Goal: Book appointment/travel/reservation

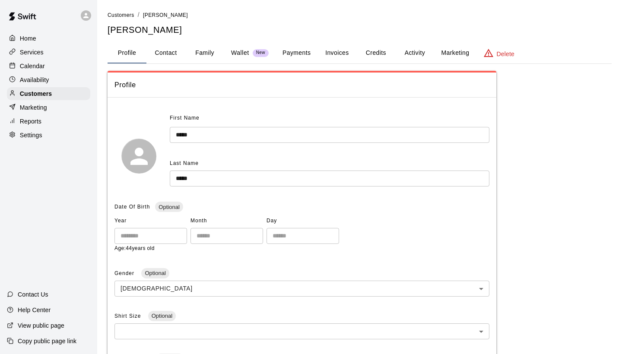
click at [302, 57] on button "Payments" at bounding box center [297, 53] width 42 height 21
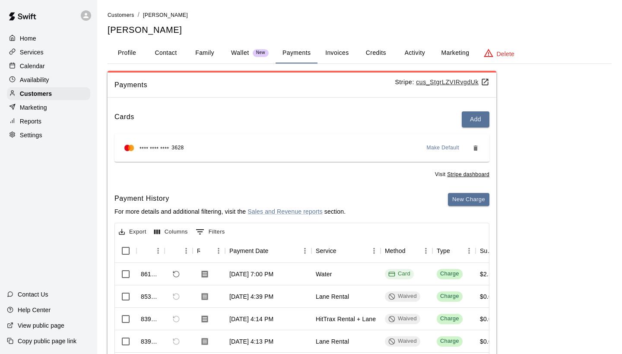
click at [66, 70] on div "Calendar" at bounding box center [48, 66] width 83 height 13
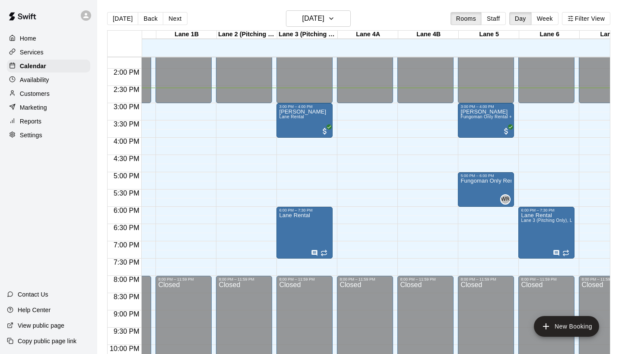
scroll to position [473, 47]
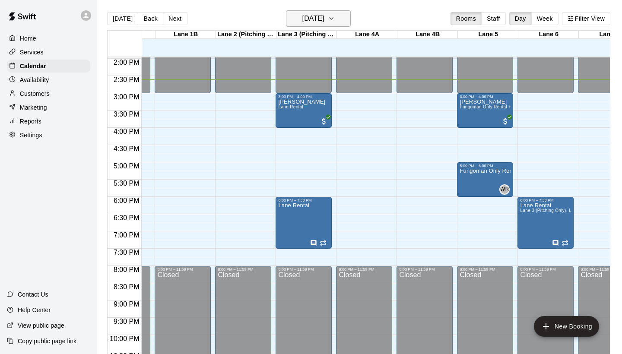
click at [350, 20] on button "[DATE]" at bounding box center [318, 18] width 65 height 16
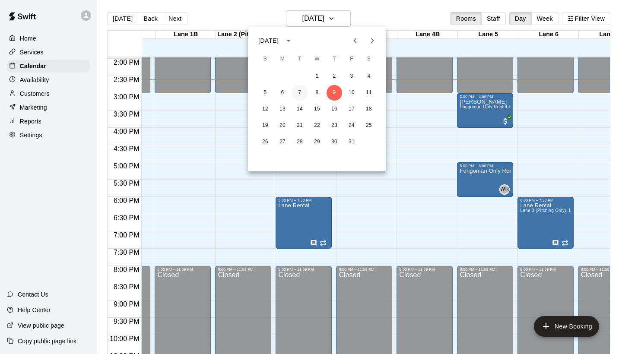
click at [302, 94] on button "7" at bounding box center [300, 93] width 16 height 16
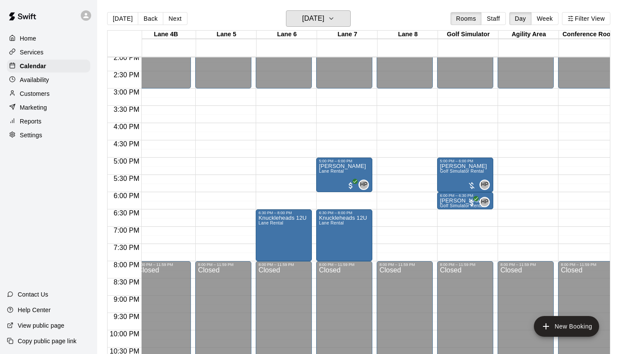
scroll to position [488, 309]
click at [324, 16] on h6 "[DATE]" at bounding box center [313, 19] width 22 height 12
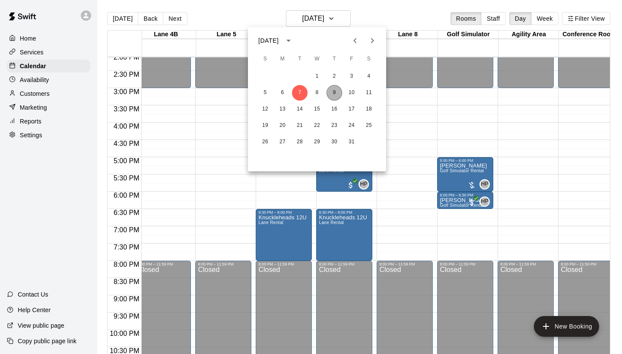
click at [337, 90] on button "9" at bounding box center [335, 93] width 16 height 16
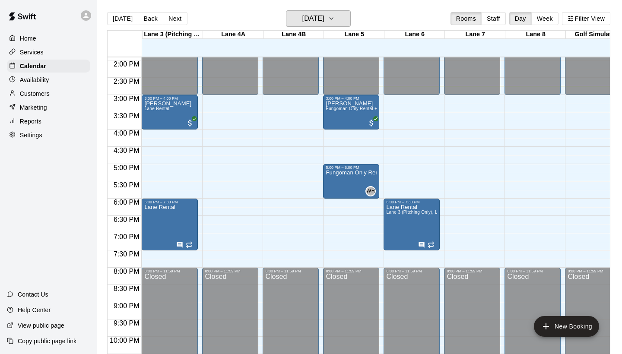
scroll to position [0, 142]
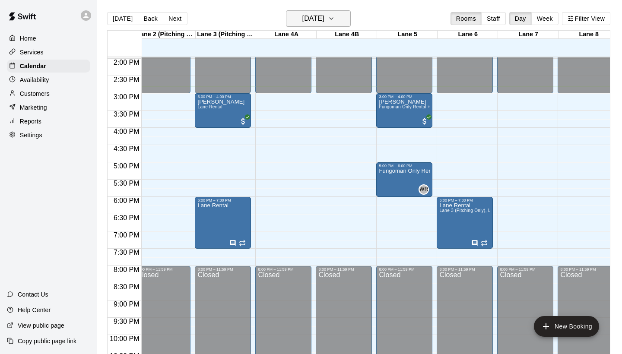
click at [335, 14] on icon "button" at bounding box center [331, 18] width 7 height 10
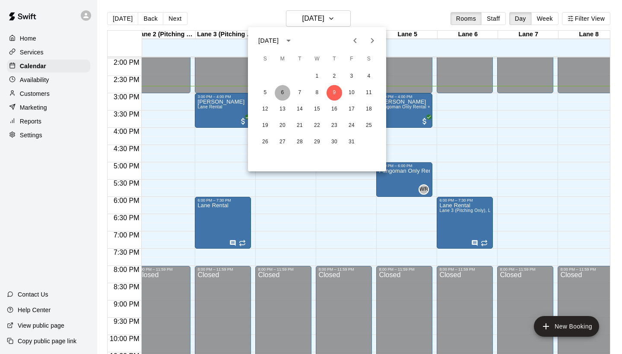
click at [283, 92] on button "6" at bounding box center [283, 93] width 16 height 16
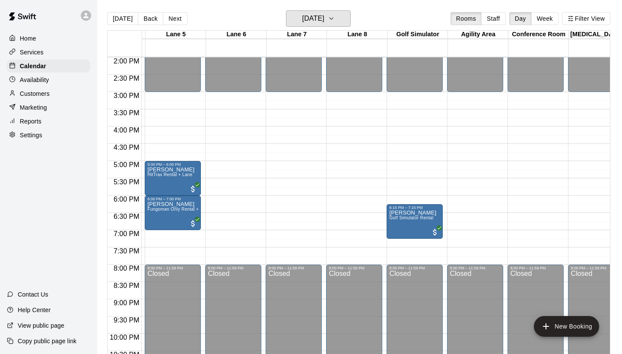
scroll to position [484, 353]
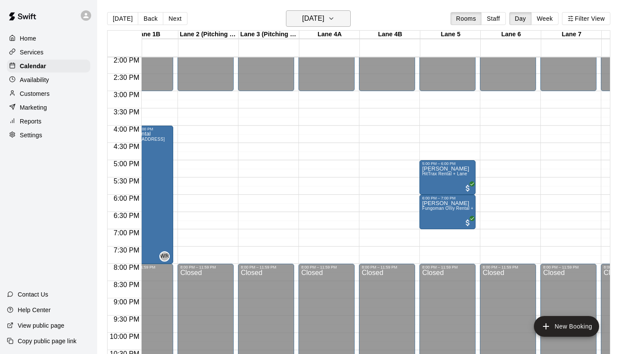
click at [324, 16] on h6 "[DATE]" at bounding box center [313, 19] width 22 height 12
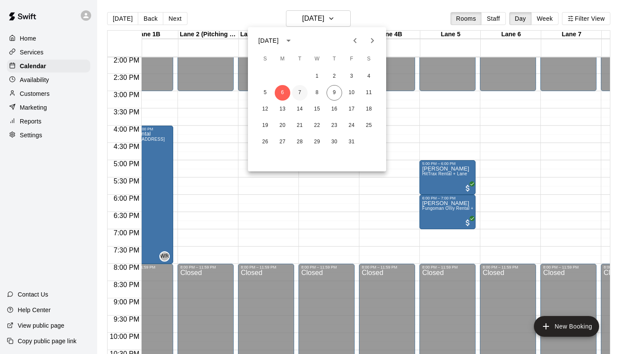
click at [302, 92] on button "7" at bounding box center [300, 93] width 16 height 16
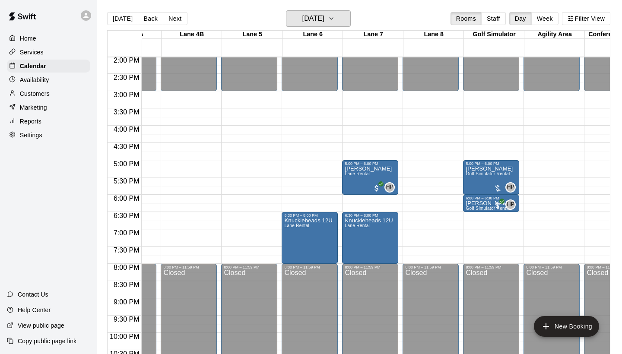
scroll to position [485, 273]
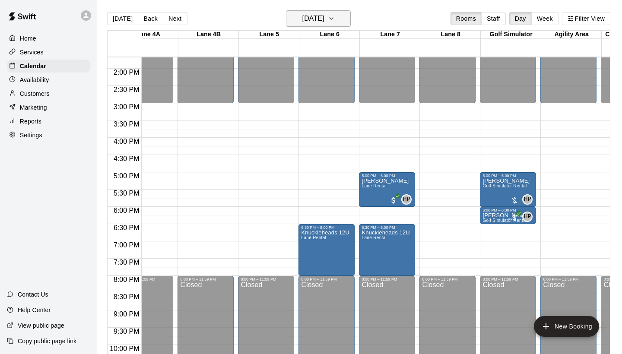
click at [337, 19] on button "[DATE]" at bounding box center [318, 18] width 65 height 16
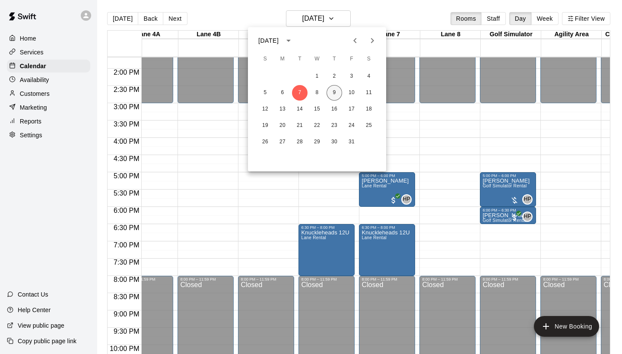
click at [335, 91] on button "9" at bounding box center [335, 93] width 16 height 16
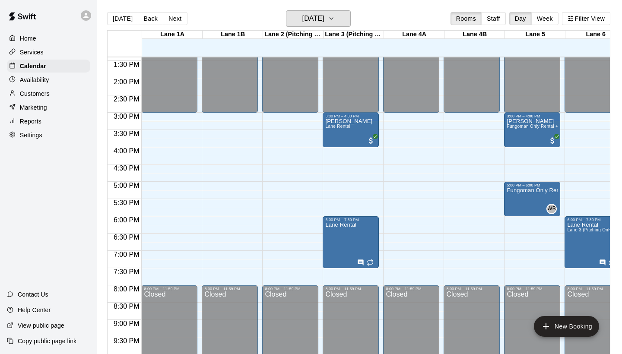
scroll to position [463, 0]
click at [46, 75] on div "Availability" at bounding box center [48, 79] width 83 height 13
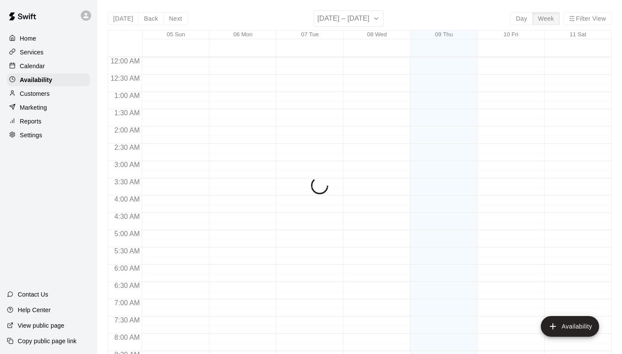
scroll to position [523, 0]
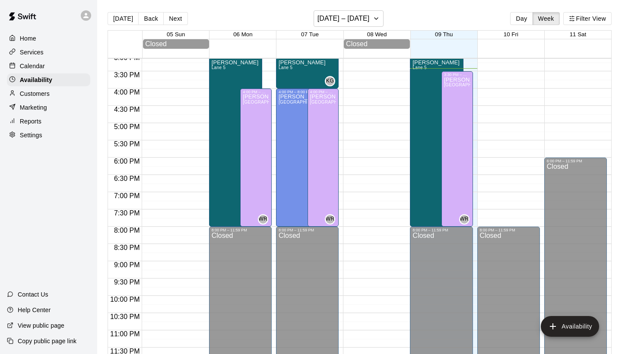
click at [48, 64] on div "Calendar" at bounding box center [48, 66] width 83 height 13
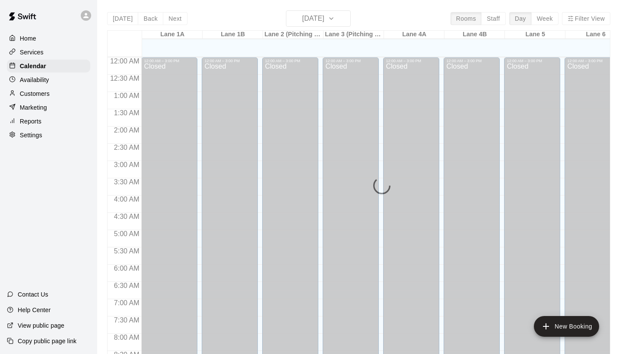
scroll to position [497, 0]
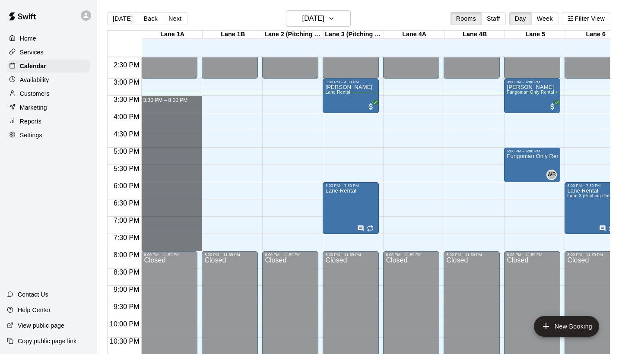
drag, startPoint x: 146, startPoint y: 100, endPoint x: 172, endPoint y: 245, distance: 147.9
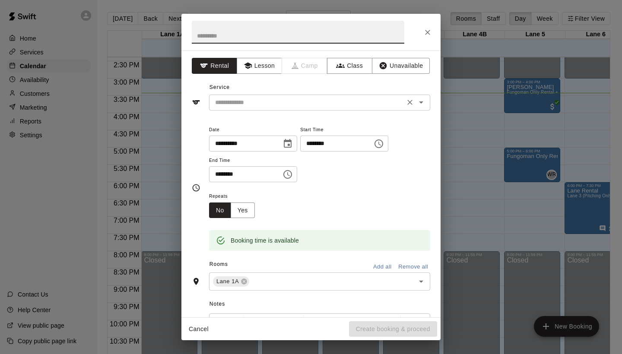
click at [304, 102] on input "text" at bounding box center [307, 102] width 191 height 11
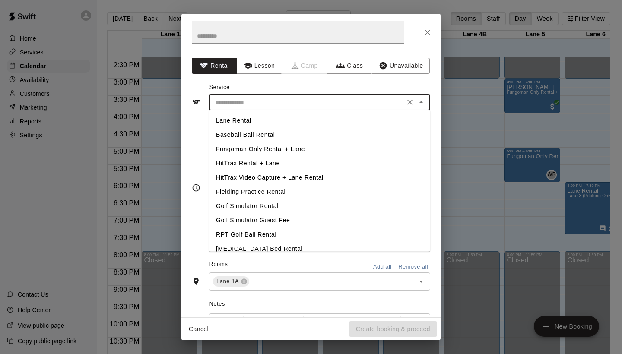
click at [278, 117] on li "Lane Rental" at bounding box center [319, 121] width 221 height 14
type input "**********"
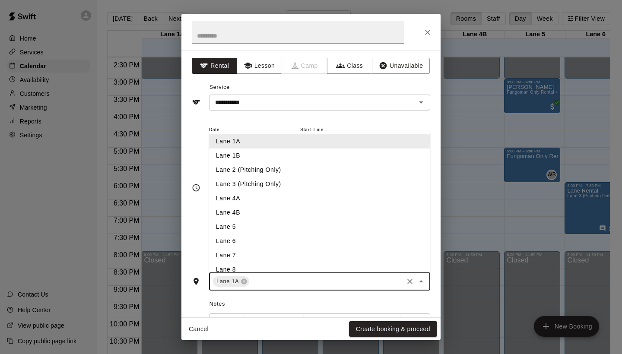
click at [299, 278] on input "text" at bounding box center [327, 282] width 152 height 11
click at [283, 161] on li "Lane 1B" at bounding box center [319, 156] width 221 height 14
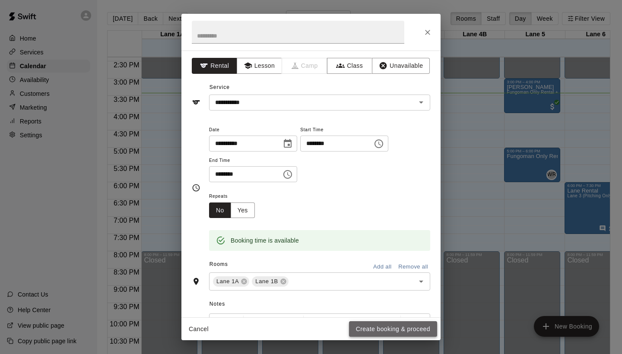
click at [376, 329] on button "Create booking & proceed" at bounding box center [393, 329] width 88 height 16
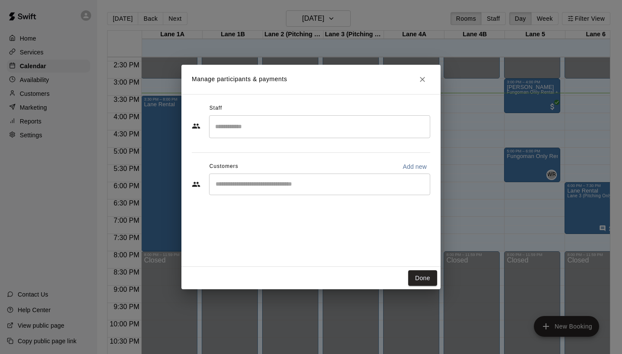
click at [284, 122] on input "Search staff" at bounding box center [319, 126] width 213 height 15
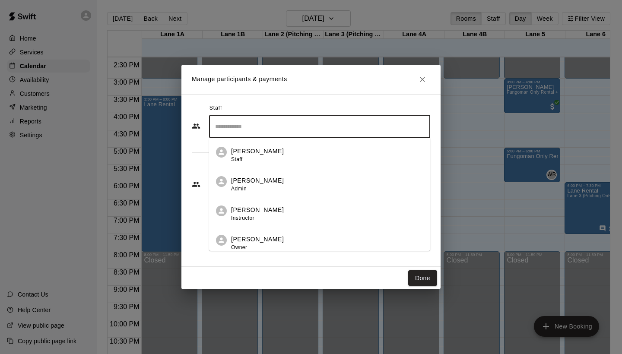
click at [276, 214] on div "[PERSON_NAME] Instructor" at bounding box center [327, 214] width 192 height 17
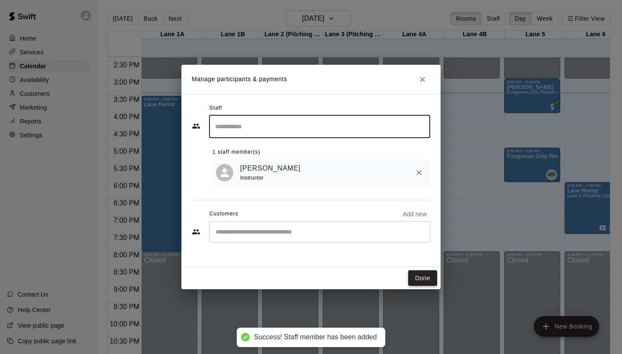
click at [420, 278] on button "Done" at bounding box center [422, 278] width 29 height 16
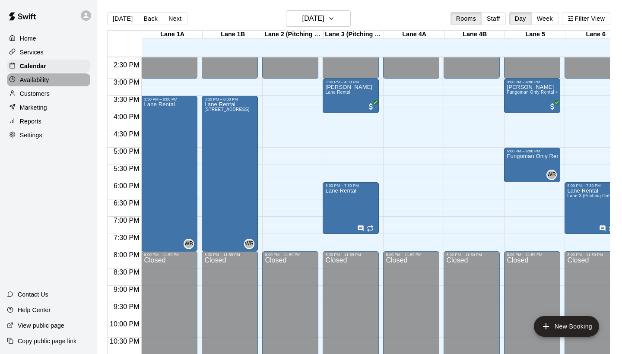
click at [56, 82] on div "Availability" at bounding box center [48, 79] width 83 height 13
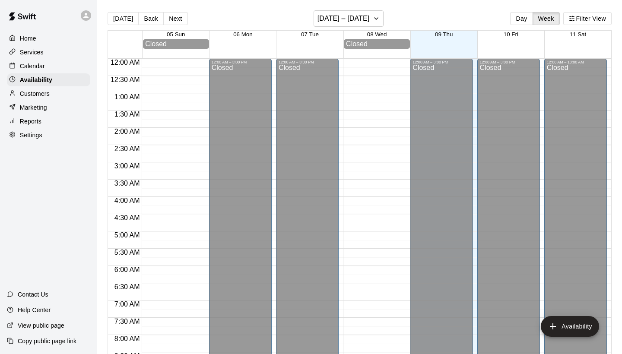
scroll to position [523, 0]
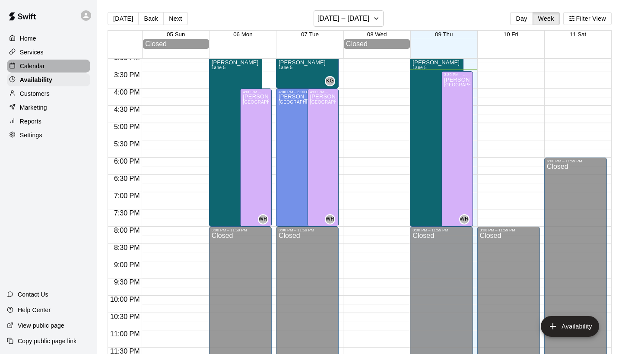
click at [54, 64] on div "Calendar" at bounding box center [48, 66] width 83 height 13
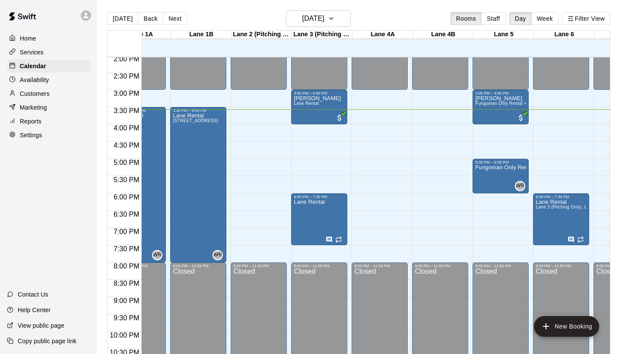
scroll to position [0, 31]
